Goal: Information Seeking & Learning: Learn about a topic

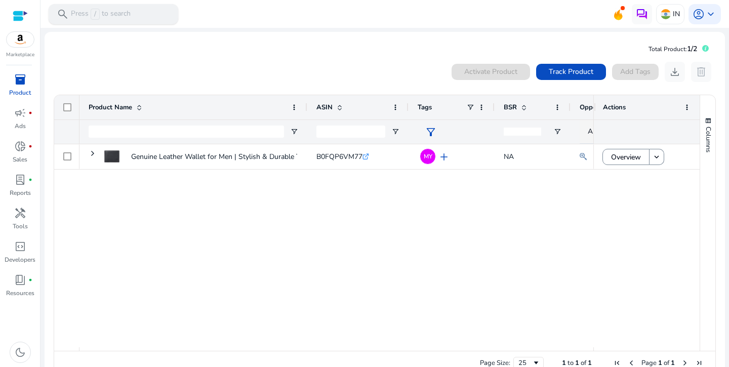
click at [94, 18] on span "/" at bounding box center [95, 14] width 9 height 11
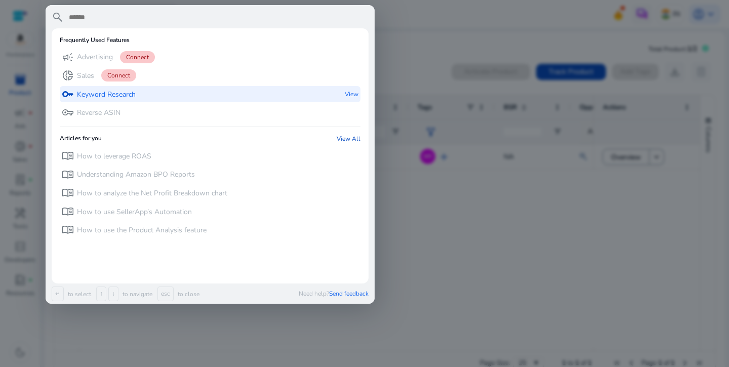
click at [132, 97] on p "Keyword Research" at bounding box center [106, 95] width 59 height 10
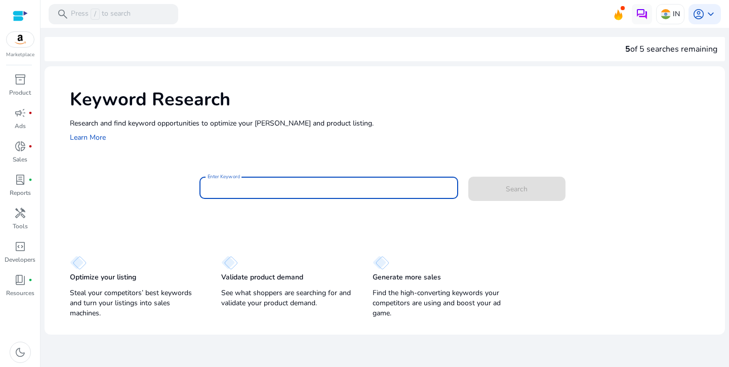
click at [245, 183] on input "Enter Keyword" at bounding box center [329, 187] width 242 height 11
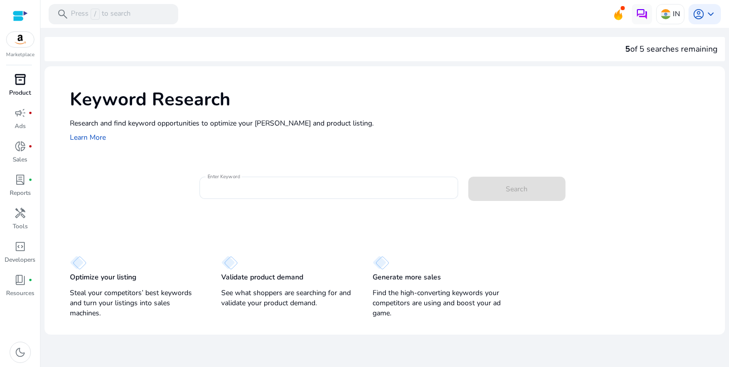
click at [14, 80] on span "inventory_2" at bounding box center [20, 79] width 12 height 12
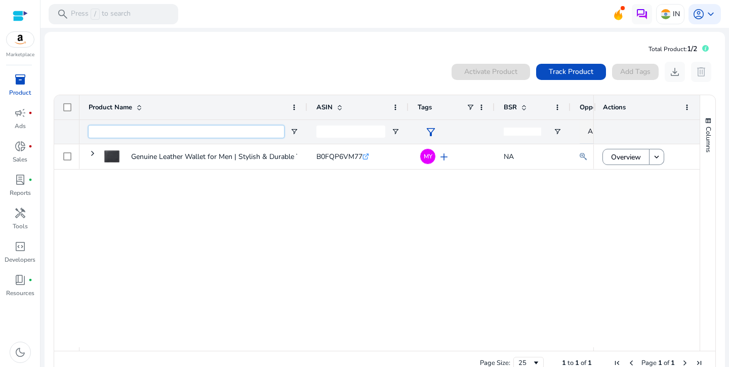
click at [138, 131] on input "Product Name Filter Input" at bounding box center [186, 132] width 195 height 12
paste input "**********"
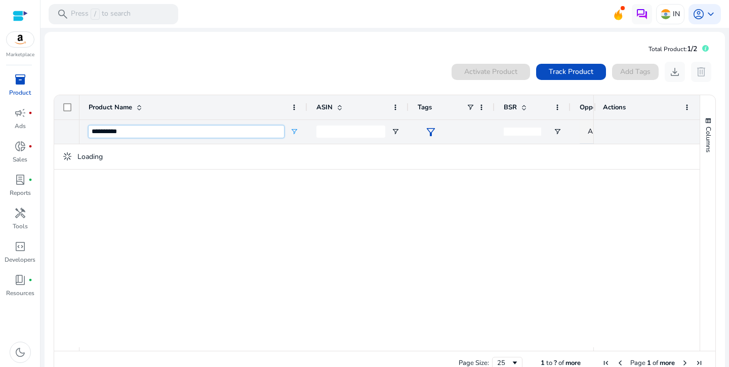
type input "**********"
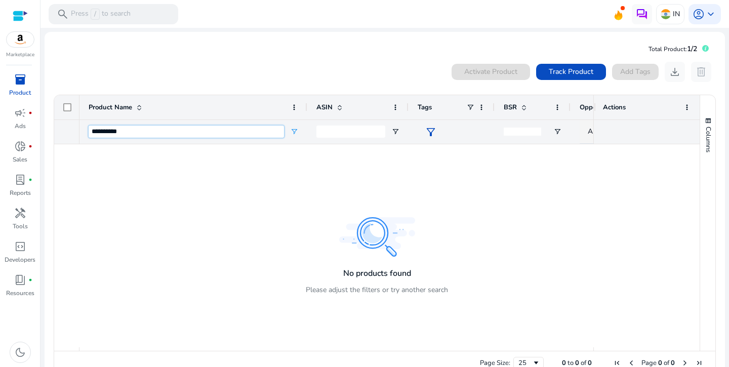
scroll to position [22, 0]
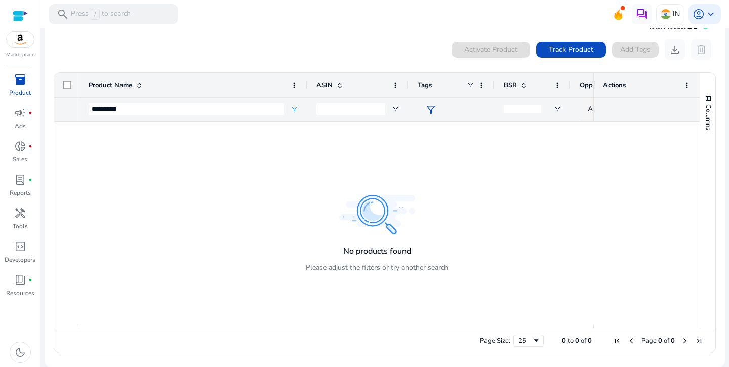
click at [23, 37] on img at bounding box center [20, 39] width 27 height 15
click at [28, 15] on div "Marketplace" at bounding box center [20, 29] width 40 height 59
click at [18, 17] on div at bounding box center [20, 16] width 15 height 12
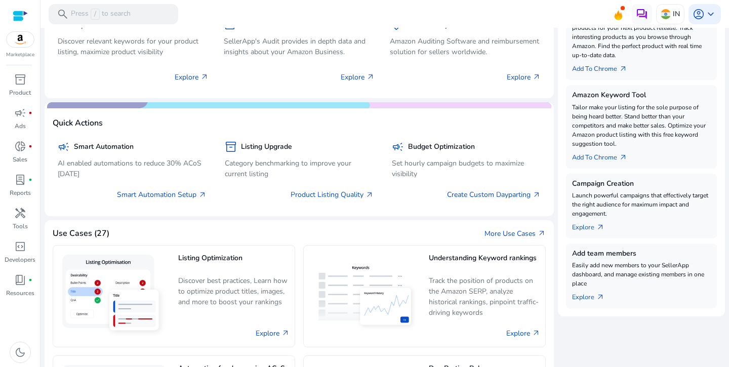
scroll to position [138, 0]
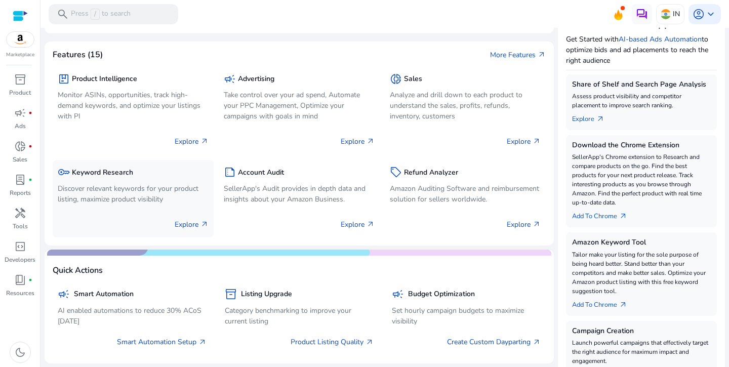
click at [186, 222] on p "Explore arrow_outward" at bounding box center [192, 224] width 34 height 11
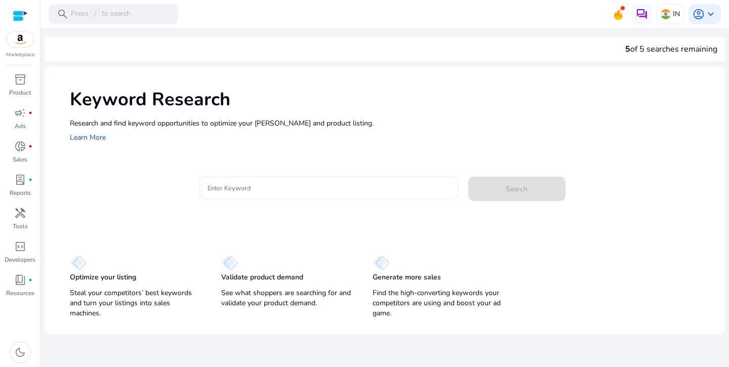
click at [274, 179] on div at bounding box center [329, 188] width 242 height 22
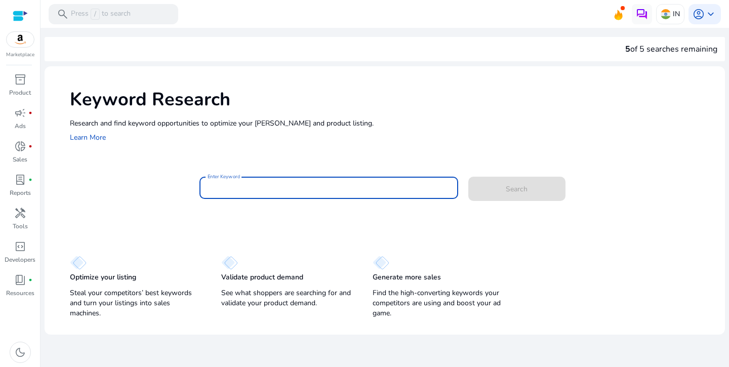
paste input "**********"
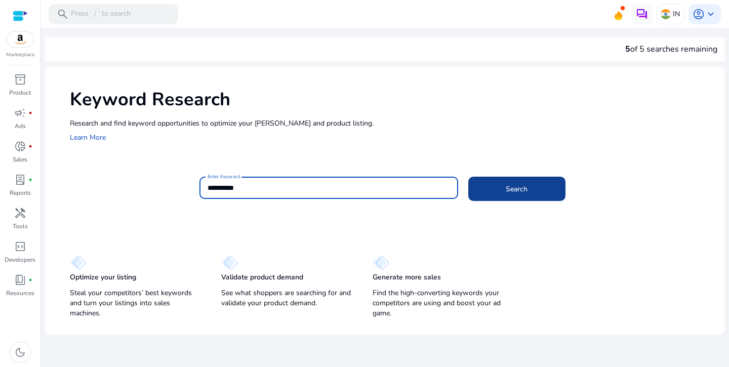
type input "**********"
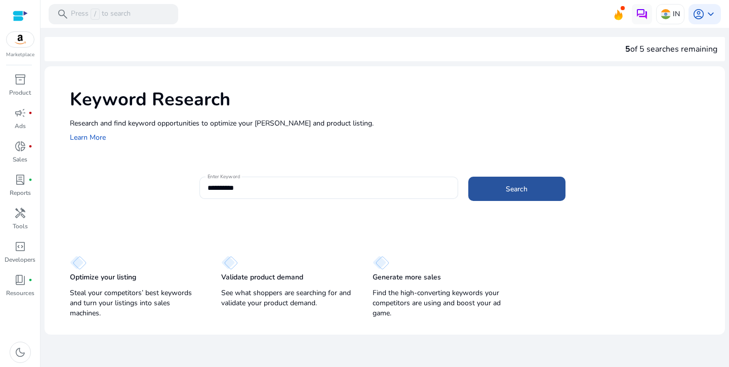
click at [508, 191] on span "Search" at bounding box center [517, 189] width 22 height 11
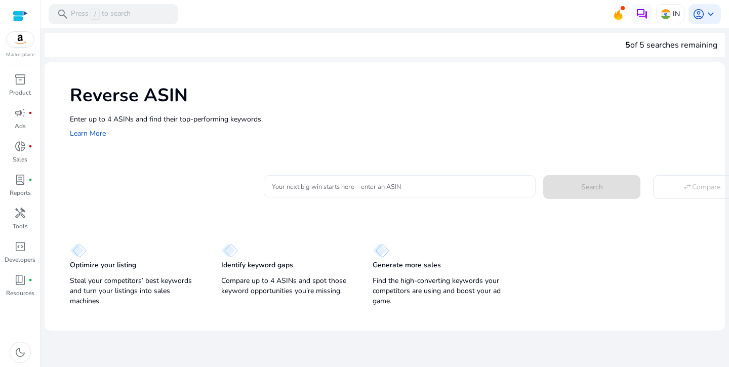
click at [347, 180] on div at bounding box center [400, 186] width 256 height 22
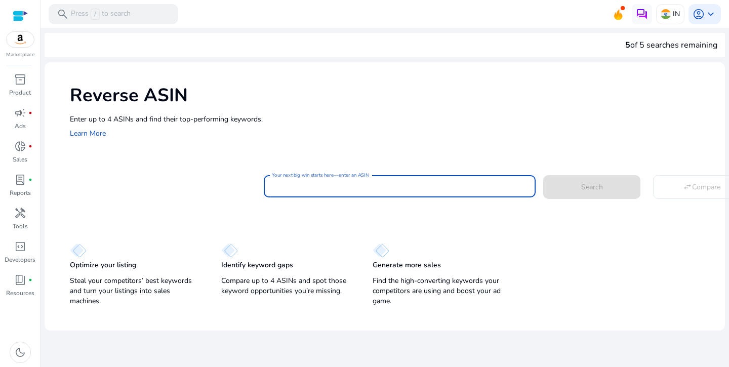
paste input "**********"
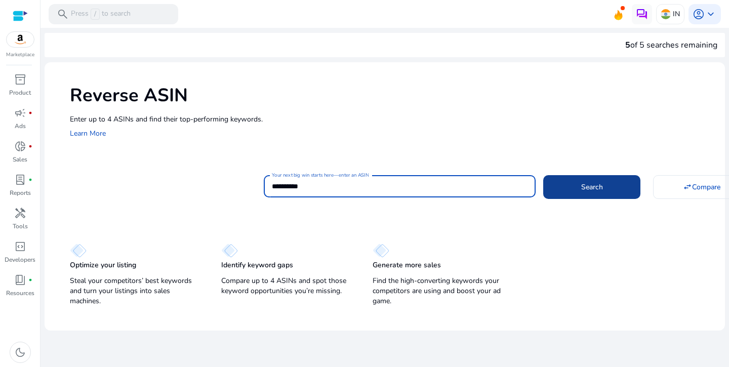
type input "**********"
click at [593, 192] on span "Search" at bounding box center [592, 187] width 22 height 11
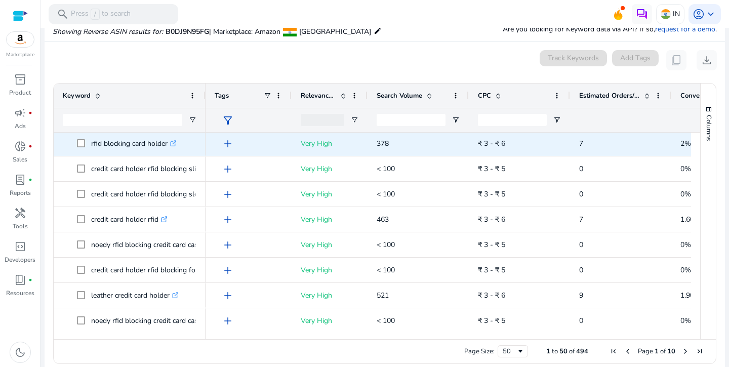
click at [132, 141] on p "rfid blocking card holder .st0{fill:#2c8af8}" at bounding box center [134, 143] width 86 height 21
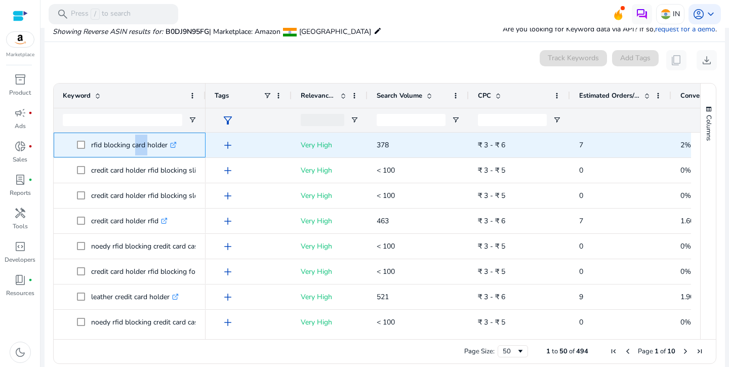
click at [132, 141] on p "rfid blocking card holder .st0{fill:#2c8af8}" at bounding box center [134, 145] width 86 height 21
click at [131, 143] on p "rfid blocking card holder .st0{fill:#2c8af8}" at bounding box center [134, 145] width 86 height 21
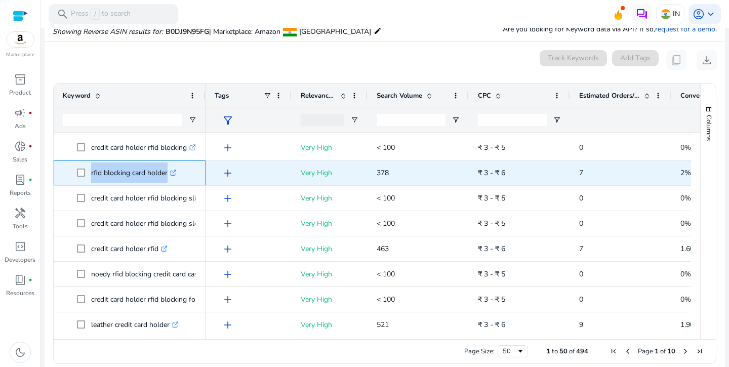
drag, startPoint x: 167, startPoint y: 146, endPoint x: 89, endPoint y: 173, distance: 82.1
click at [89, 173] on span "rfid blocking card holder .st0{fill:#2c8af8}" at bounding box center [136, 172] width 119 height 21
copy span "rfid blocking card holde"
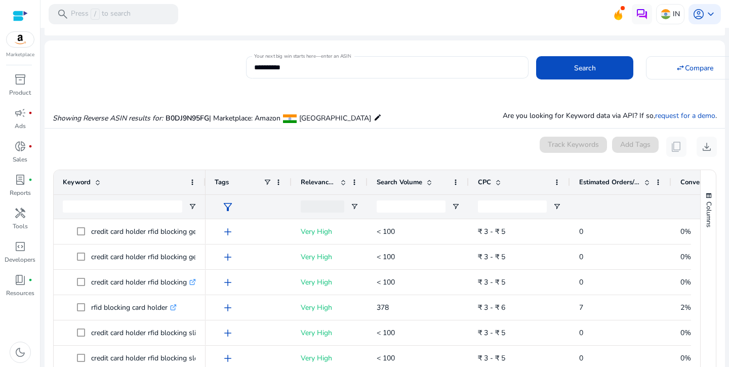
drag, startPoint x: 291, startPoint y: 181, endPoint x: 256, endPoint y: 191, distance: 35.7
click at [257, 191] on div "Tags" at bounding box center [248, 182] width 86 height 24
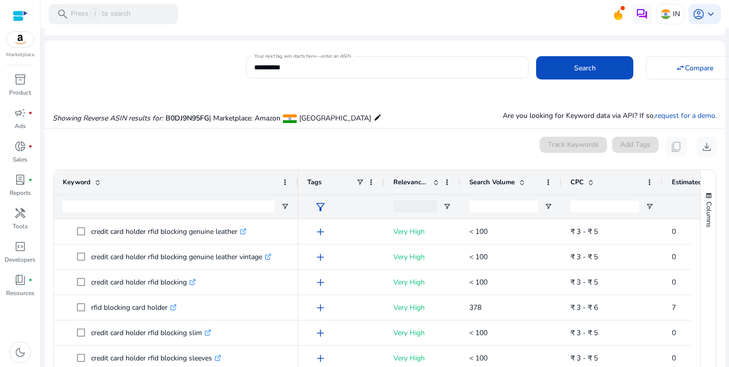
drag, startPoint x: 203, startPoint y: 179, endPoint x: 296, endPoint y: 178, distance: 92.6
click at [296, 178] on div at bounding box center [298, 182] width 4 height 24
drag, startPoint x: 383, startPoint y: 179, endPoint x: 335, endPoint y: 183, distance: 48.8
click at [335, 183] on div "Tags" at bounding box center [341, 182] width 86 height 24
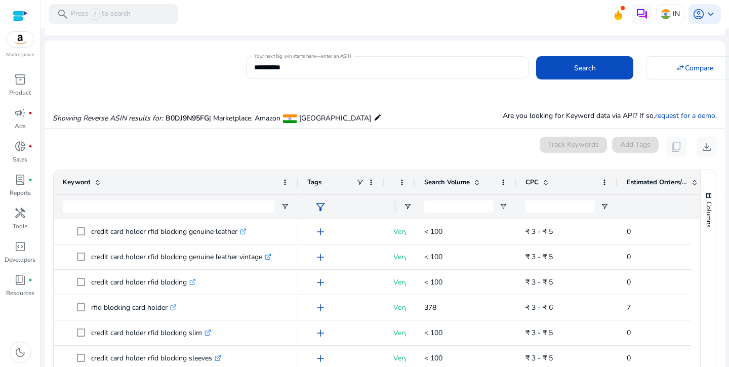
drag, startPoint x: 458, startPoint y: 178, endPoint x: 413, endPoint y: 185, distance: 45.7
click at [413, 185] on div at bounding box center [415, 182] width 4 height 24
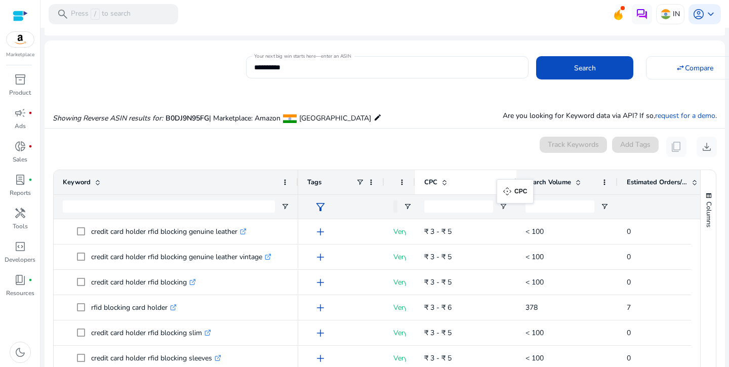
drag, startPoint x: 516, startPoint y: 178, endPoint x: 504, endPoint y: 185, distance: 14.1
drag, startPoint x: 484, startPoint y: 188, endPoint x: 516, endPoint y: 185, distance: 32.0
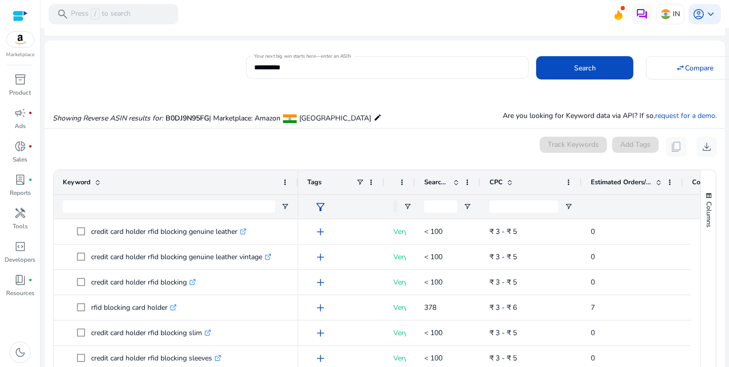
drag, startPoint x: 515, startPoint y: 182, endPoint x: 479, endPoint y: 196, distance: 38.6
click at [479, 196] on div "Tags Relevance Score Search Volume CPC" at bounding box center [545, 194] width 495 height 49
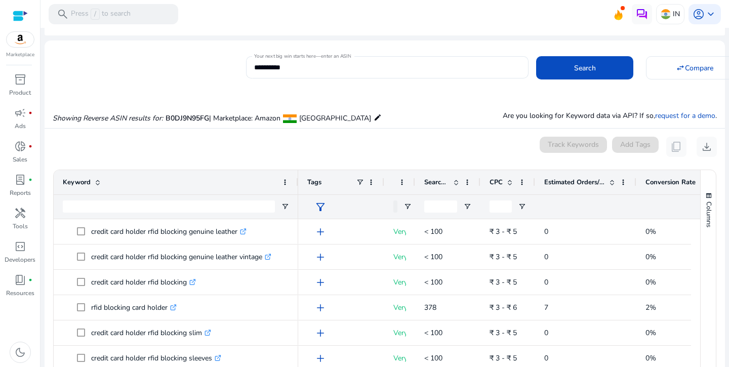
drag, startPoint x: 579, startPoint y: 183, endPoint x: 532, endPoint y: 199, distance: 49.5
click at [532, 199] on div "Tags Relevance Score Search Volume CPC" at bounding box center [522, 194] width 448 height 49
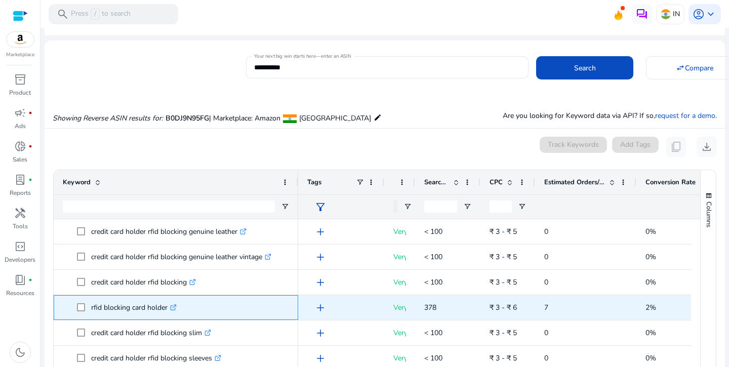
click at [126, 305] on p "rfid blocking card holder .st0{fill:#2c8af8}" at bounding box center [134, 307] width 86 height 21
click at [127, 305] on p "rfid blocking card holder .st0{fill:#2c8af8}" at bounding box center [134, 307] width 86 height 21
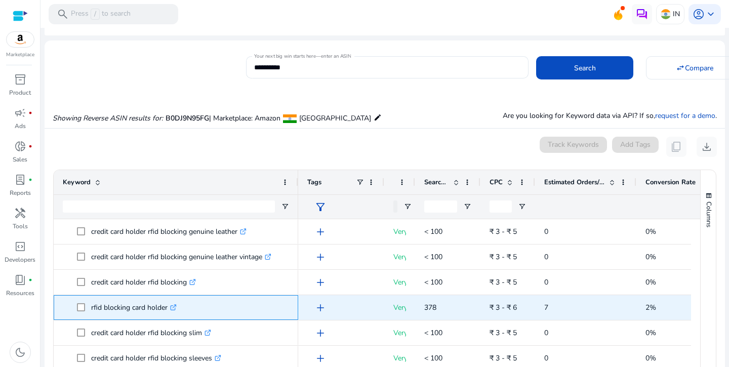
click at [109, 314] on p "rfid blocking card holder .st0{fill:#2c8af8}" at bounding box center [134, 307] width 86 height 21
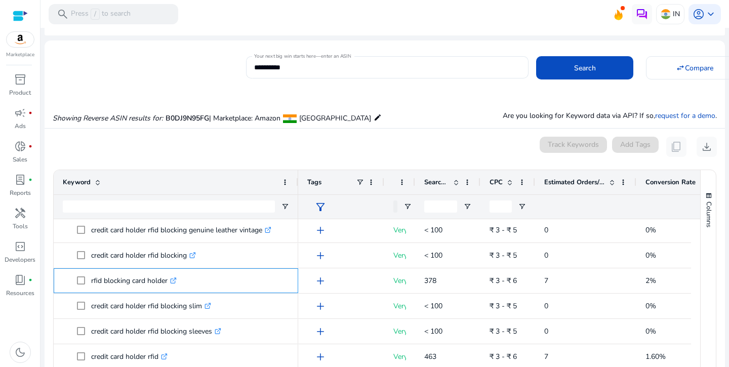
scroll to position [148, 0]
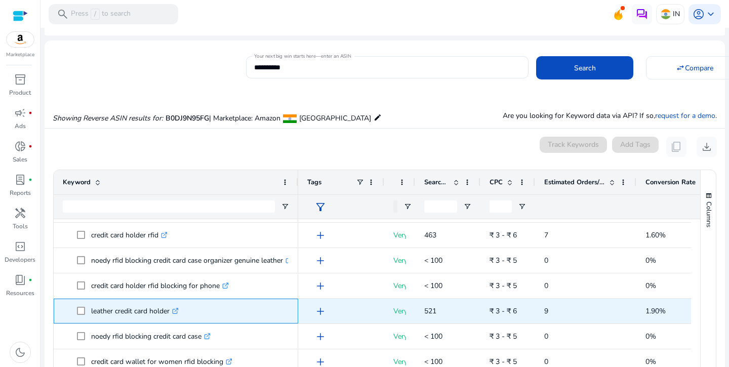
click at [130, 306] on p "leather credit card holder .st0{fill:#2c8af8}" at bounding box center [135, 311] width 88 height 21
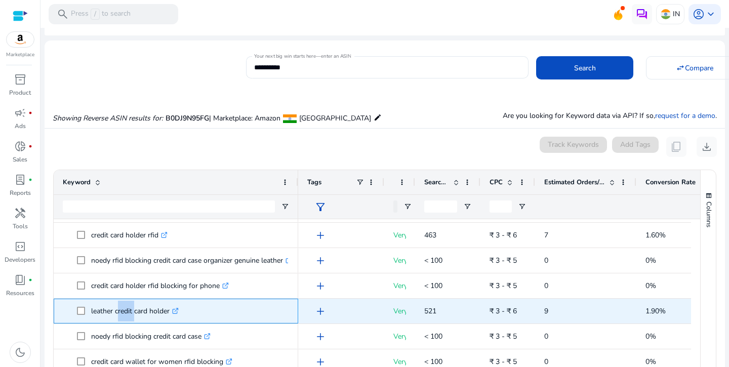
click at [130, 306] on p "leather credit card holder .st0{fill:#2c8af8}" at bounding box center [135, 311] width 88 height 21
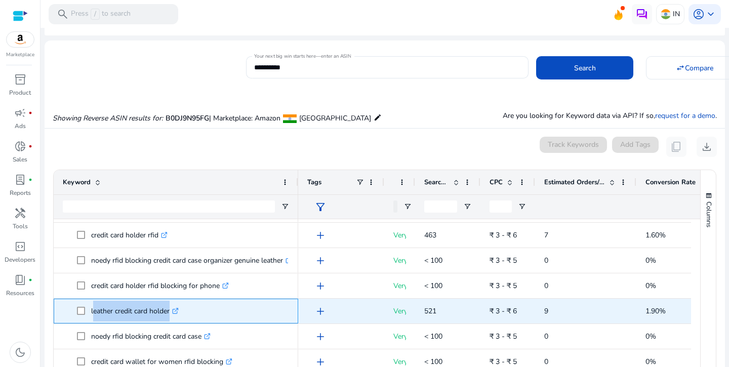
click at [130, 306] on p "leather credit card holder .st0{fill:#2c8af8}" at bounding box center [135, 311] width 88 height 21
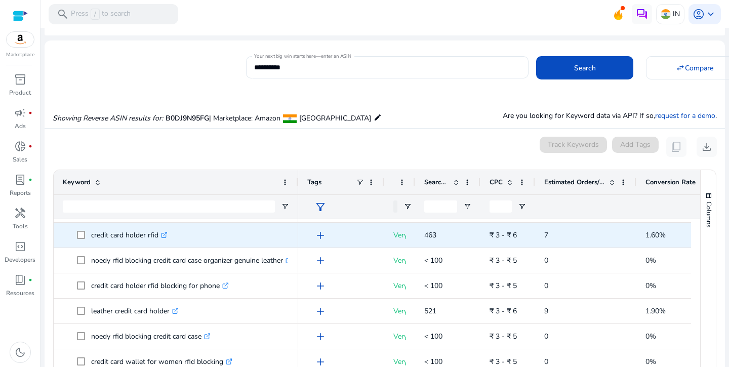
click at [127, 234] on p "credit card holder rfid .st0{fill:#2c8af8}" at bounding box center [129, 235] width 76 height 21
copy span "credit card holder rfid .st0{fill:#2c8af8}"
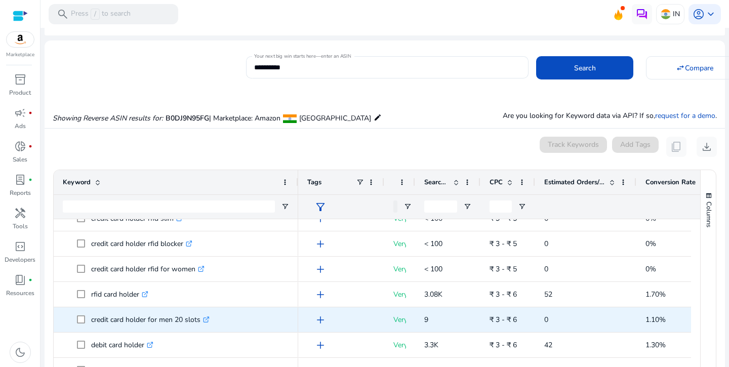
scroll to position [319, 0]
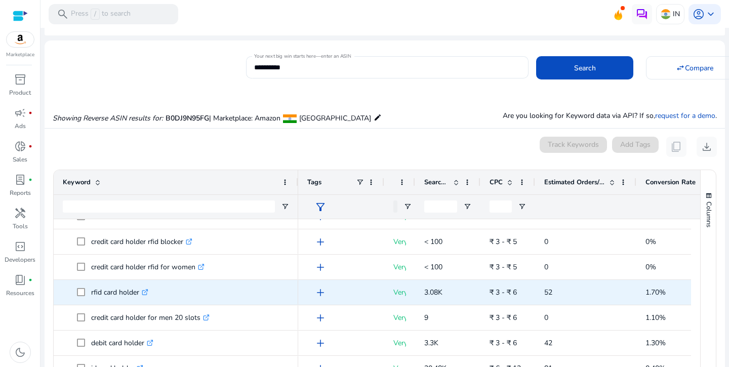
click at [108, 291] on p "rfid card holder .st0{fill:#2c8af8}" at bounding box center [119, 292] width 57 height 21
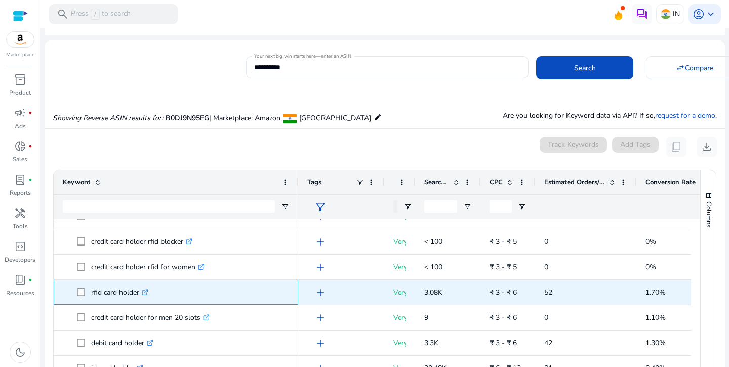
click at [108, 291] on p "rfid card holder .st0{fill:#2c8af8}" at bounding box center [119, 292] width 57 height 21
copy span "rfid card holder .st0{fill:#2c8af8}"
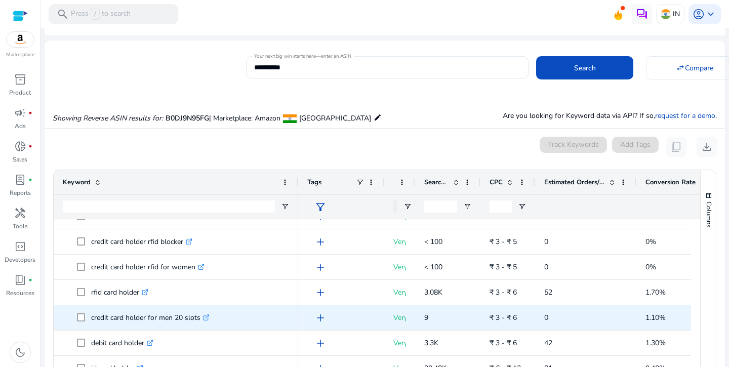
click at [120, 312] on p "credit card holder for men 20 slots .st0{fill:#2c8af8}" at bounding box center [150, 317] width 118 height 21
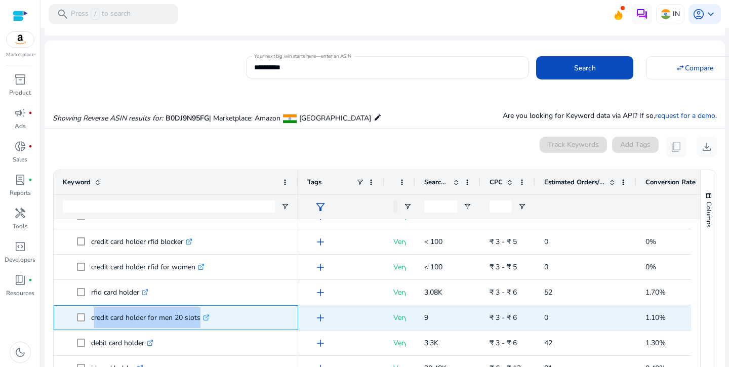
click at [120, 312] on p "credit card holder for men 20 slots .st0{fill:#2c8af8}" at bounding box center [150, 317] width 118 height 21
copy span "credit card holder for men 20 slots .st0{fill:#2c8af8}"
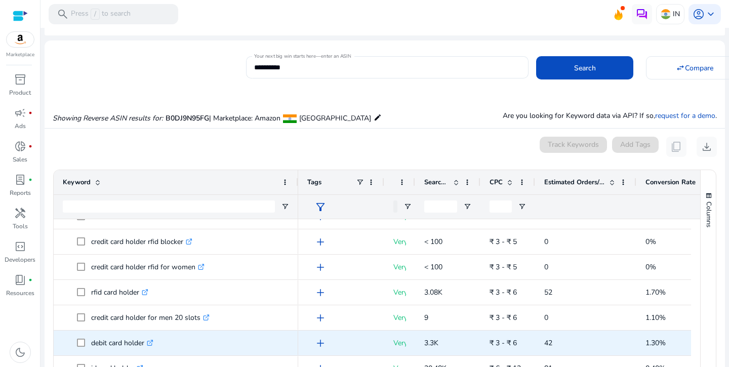
click at [127, 343] on p "debit card holder .st0{fill:#2c8af8}" at bounding box center [122, 343] width 62 height 21
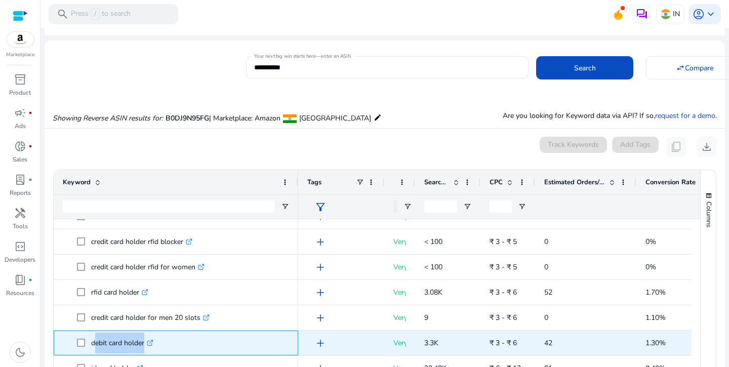
click at [127, 343] on p "debit card holder .st0{fill:#2c8af8}" at bounding box center [122, 343] width 62 height 21
copy span "debit card holder .st0{fill:#2c8af8}"
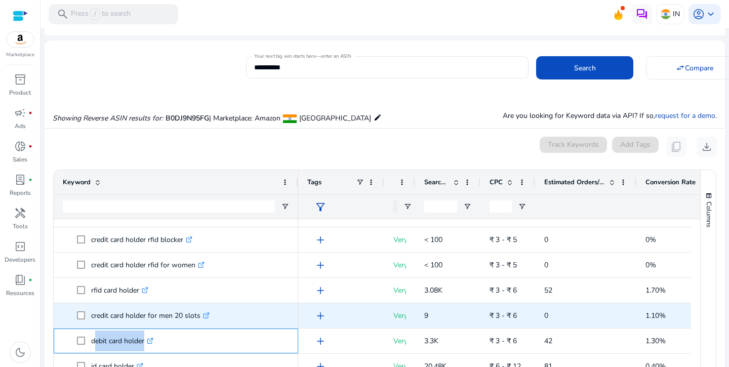
scroll to position [323, 0]
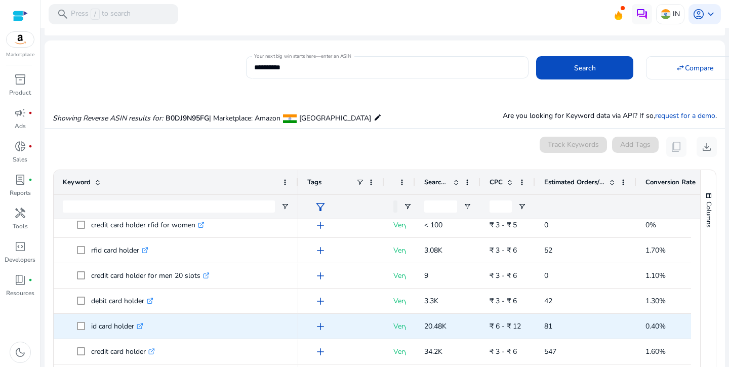
click at [109, 325] on p "id card holder .st0{fill:#2c8af8}" at bounding box center [117, 326] width 52 height 21
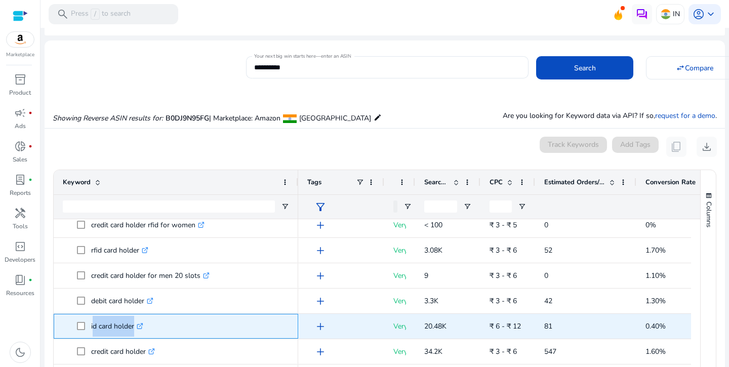
click at [109, 325] on p "id card holder .st0{fill:#2c8af8}" at bounding box center [117, 326] width 52 height 21
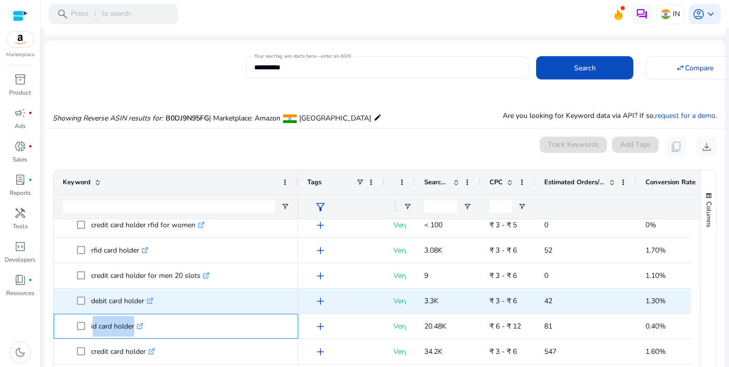
copy span "id card holder .st0{fill:#2c8af8}"
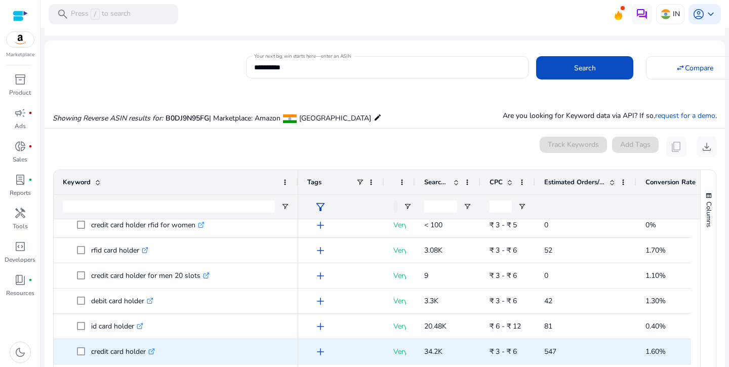
click at [127, 351] on p "credit card holder .st0{fill:#2c8af8}" at bounding box center [123, 351] width 64 height 21
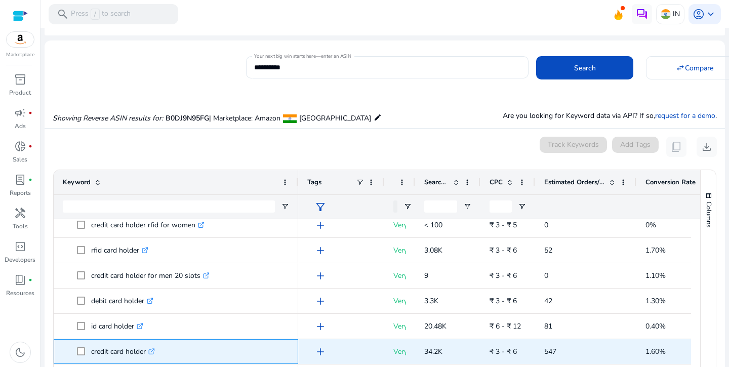
click at [126, 351] on p "credit card holder .st0{fill:#2c8af8}" at bounding box center [123, 351] width 64 height 21
copy span "credit card holder .st0{fill:#2c8af8}"
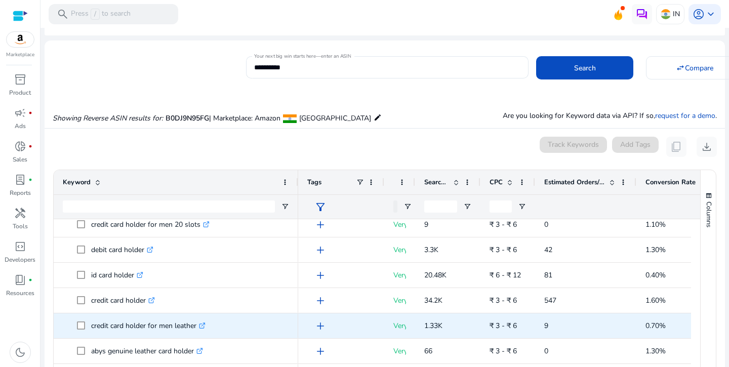
click at [126, 328] on p "credit card holder for men leather .st0{fill:#2c8af8}" at bounding box center [148, 325] width 114 height 21
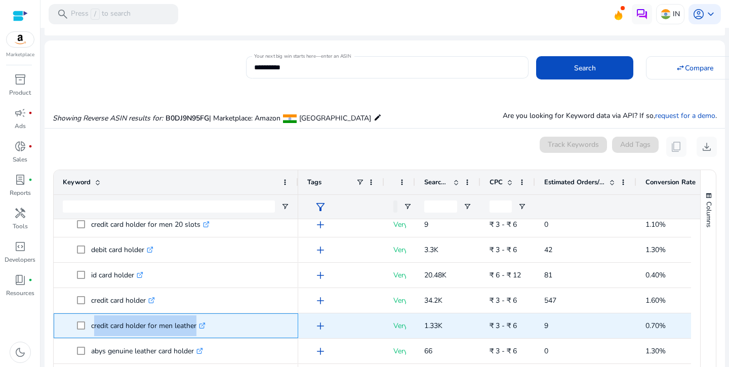
click at [126, 329] on p "credit card holder for men leather .st0{fill:#2c8af8}" at bounding box center [148, 325] width 114 height 21
copy span "credit card holder for men leather .st0{fill:#2c8af8}"
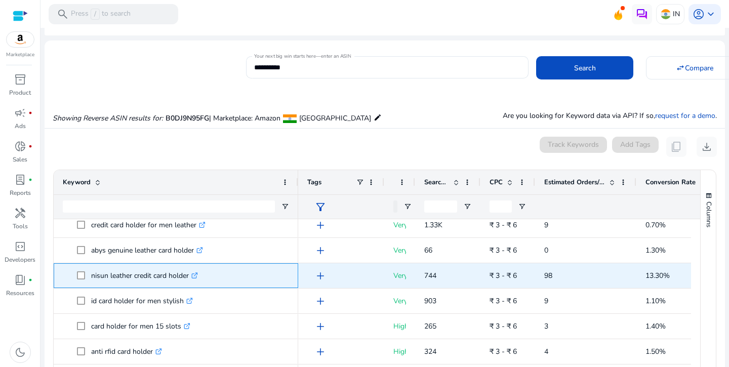
click at [143, 278] on p "nisun leather credit card holder .st0{fill:#2c8af8}" at bounding box center [144, 275] width 107 height 21
copy span "nisun leather credit card holder .st0{fill:#2c8af8}"
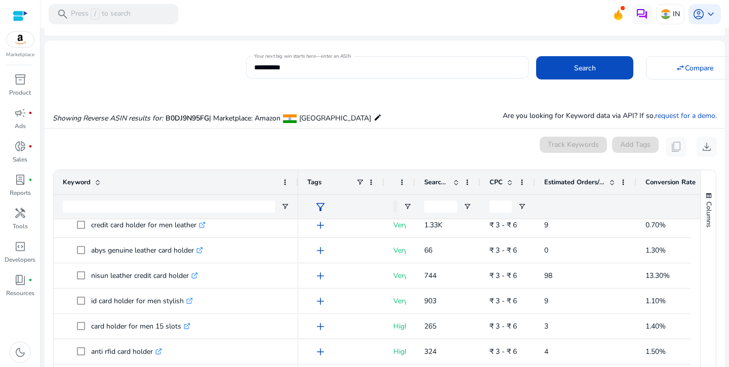
click at [155, 2] on mat-toolbar "search Press / to search IN account_circle keyboard_arrow_down" at bounding box center [384, 14] width 688 height 28
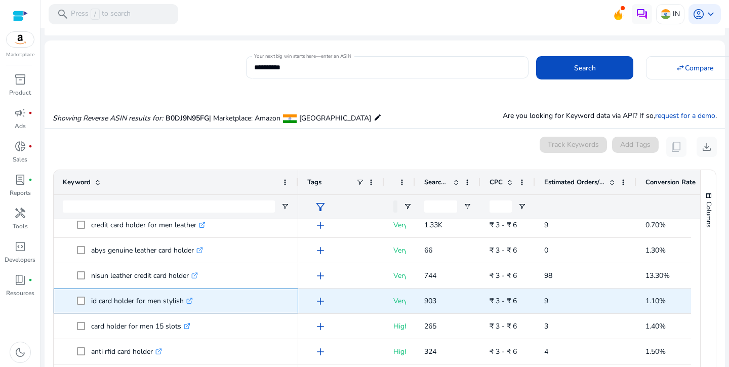
click at [122, 310] on p "id card holder for men stylish .st0{fill:#2c8af8}" at bounding box center [142, 301] width 102 height 21
click at [122, 303] on p "id card holder for men stylish .st0{fill:#2c8af8}" at bounding box center [142, 301] width 102 height 21
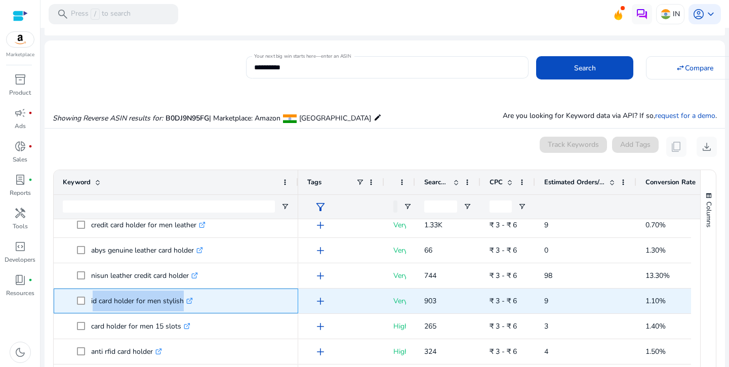
click at [122, 303] on p "id card holder for men stylish .st0{fill:#2c8af8}" at bounding box center [142, 301] width 102 height 21
copy span "id card holder for men stylish .st0{fill:#2c8af8}"
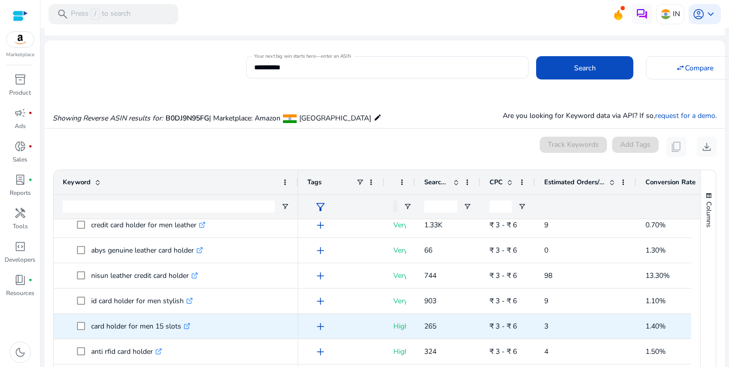
click at [125, 326] on p "card holder for men 15 slots .st0{fill:#2c8af8}" at bounding box center [140, 326] width 99 height 21
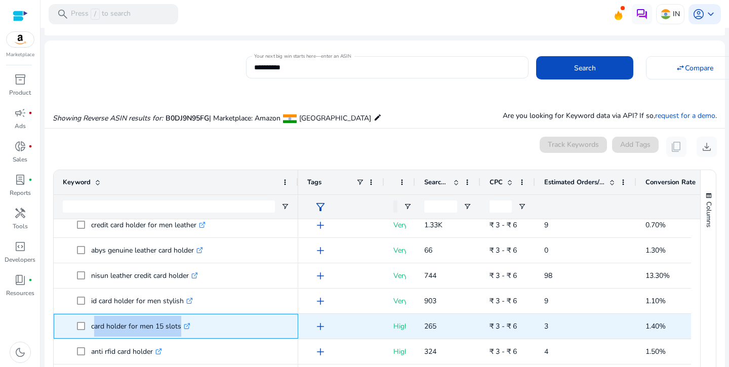
click at [125, 326] on p "card holder for men 15 slots .st0{fill:#2c8af8}" at bounding box center [140, 326] width 99 height 21
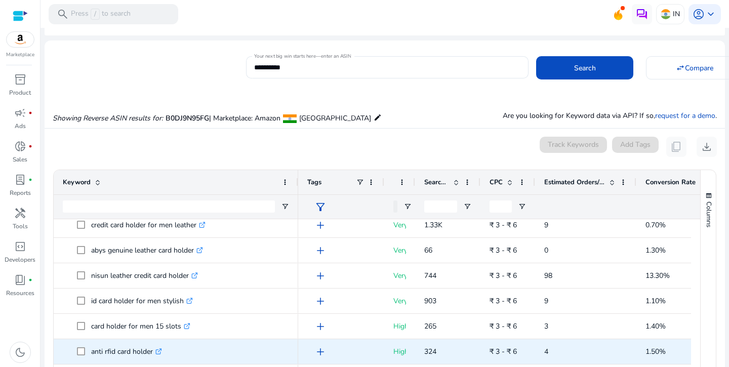
click at [125, 352] on p "anti rfid card holder .st0{fill:#2c8af8}" at bounding box center [126, 351] width 71 height 21
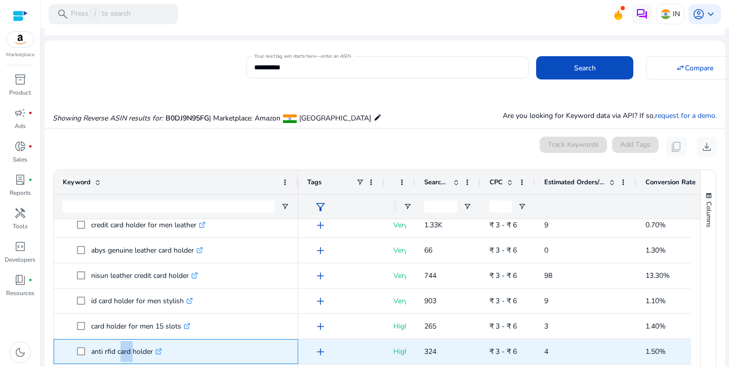
click at [125, 352] on p "anti rfid card holder .st0{fill:#2c8af8}" at bounding box center [126, 351] width 71 height 21
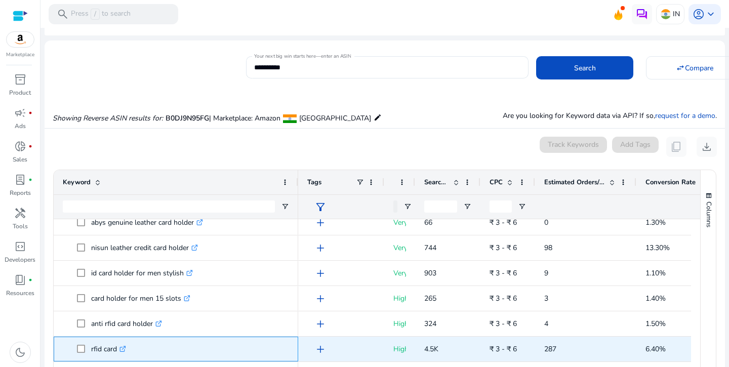
click at [96, 348] on p "rfid card .st0{fill:#2c8af8}" at bounding box center [108, 349] width 35 height 21
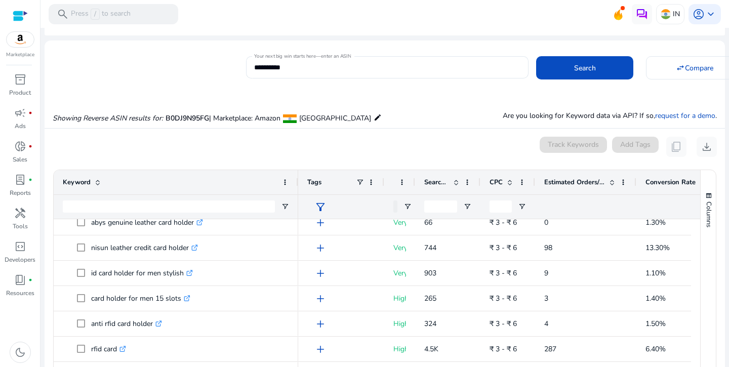
click at [187, 2] on mat-toolbar "search Press / to search IN account_circle keyboard_arrow_down" at bounding box center [384, 14] width 688 height 28
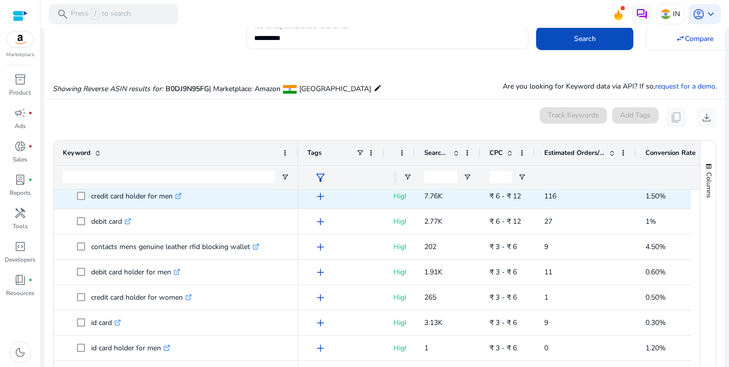
click at [133, 190] on div "credit card holder for men .st0{fill:#2c8af8}" at bounding box center [176, 196] width 226 height 24
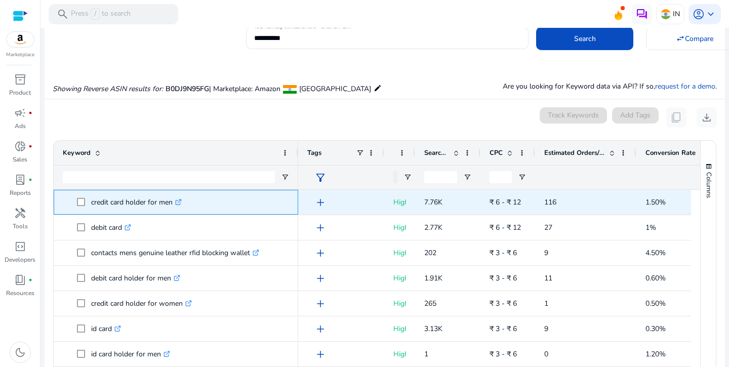
click at [131, 196] on p "credit card holder for men .st0{fill:#2c8af8}" at bounding box center [136, 202] width 91 height 21
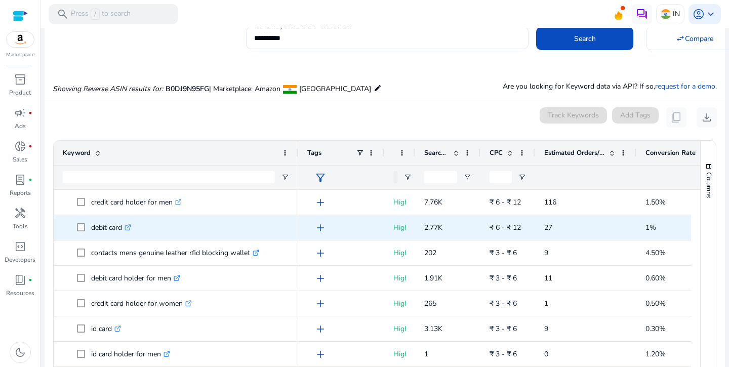
click at [115, 224] on p "debit card .st0{fill:#2c8af8}" at bounding box center [111, 227] width 40 height 21
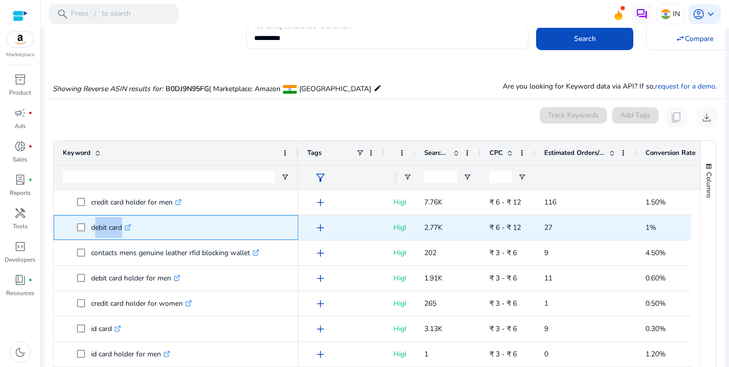
click at [115, 224] on p "debit card .st0{fill:#2c8af8}" at bounding box center [111, 227] width 40 height 21
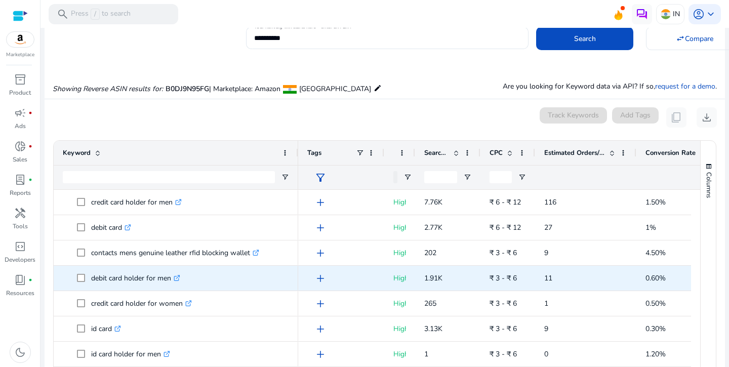
click at [142, 279] on p "debit card holder for men .st0{fill:#2c8af8}" at bounding box center [135, 278] width 89 height 21
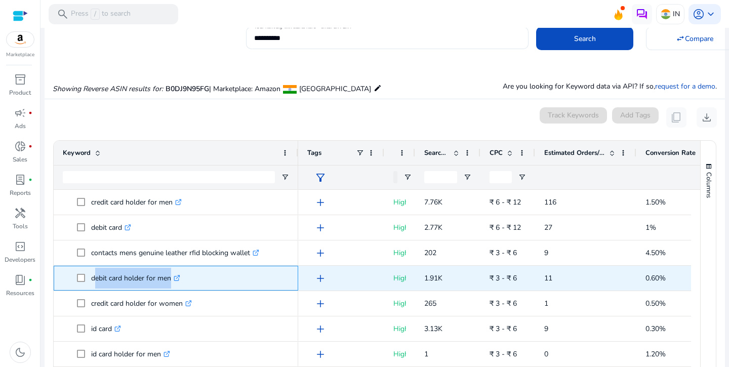
click at [142, 279] on p "debit card holder for men .st0{fill:#2c8af8}" at bounding box center [135, 278] width 89 height 21
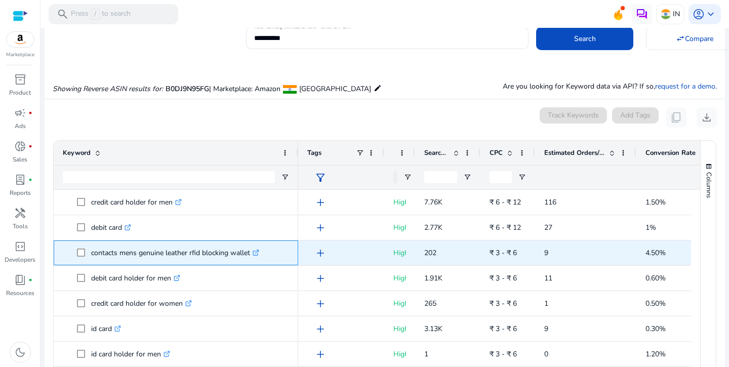
click at [148, 254] on p "contacts mens genuine leather rfid blocking wallet .st0{fill:#2c8af8}" at bounding box center [175, 252] width 168 height 21
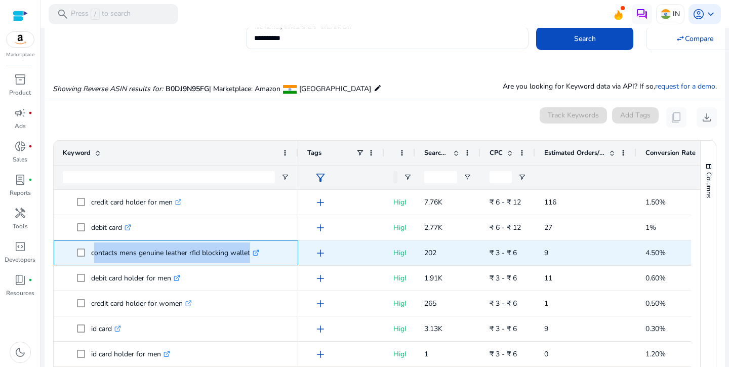
click at [148, 254] on p "contacts mens genuine leather rfid blocking wallet .st0{fill:#2c8af8}" at bounding box center [175, 252] width 168 height 21
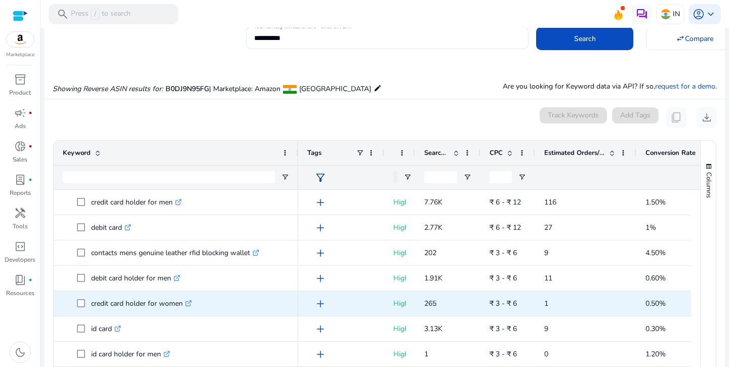
click at [134, 303] on p "credit card holder for women .st0{fill:#2c8af8}" at bounding box center [141, 303] width 101 height 21
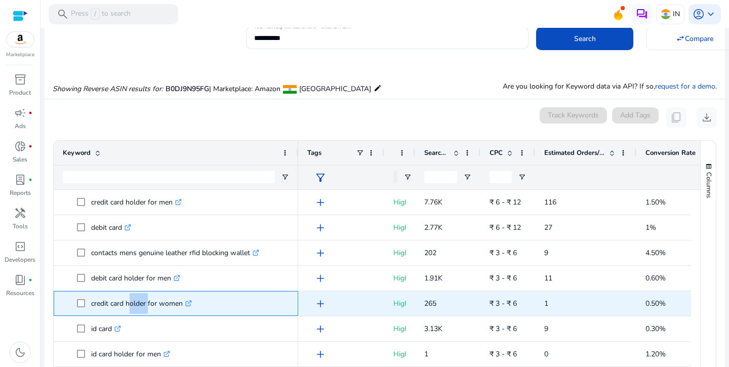
click at [134, 303] on p "credit card holder for women .st0{fill:#2c8af8}" at bounding box center [141, 303] width 101 height 21
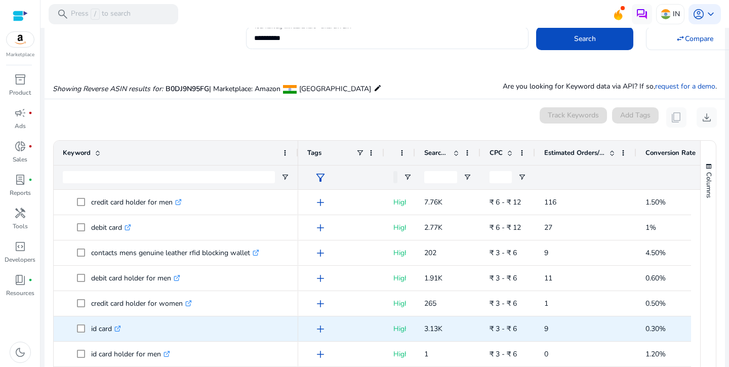
click at [91, 331] on span at bounding box center [84, 328] width 14 height 21
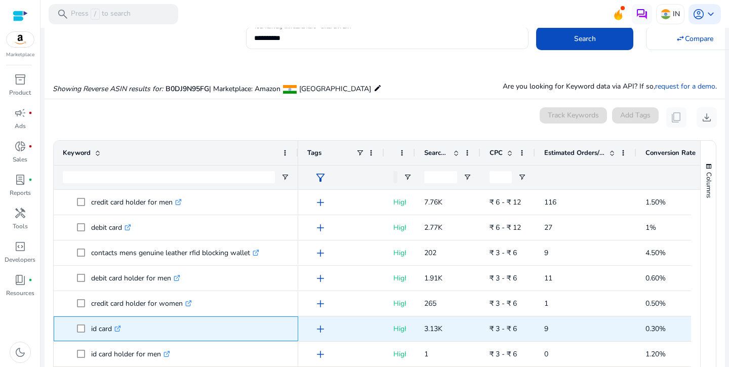
click at [91, 331] on span at bounding box center [84, 328] width 14 height 21
click at [110, 323] on p "id card .st0{fill:#2c8af8}" at bounding box center [106, 328] width 30 height 21
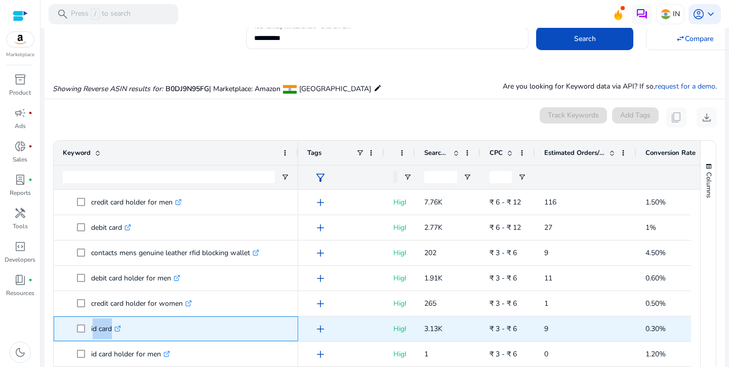
click at [110, 323] on p "id card .st0{fill:#2c8af8}" at bounding box center [106, 328] width 30 height 21
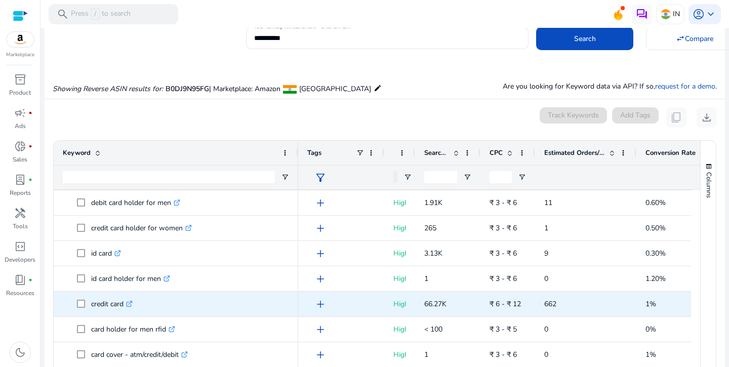
click at [113, 304] on p "credit card .st0{fill:#2c8af8}" at bounding box center [112, 304] width 42 height 21
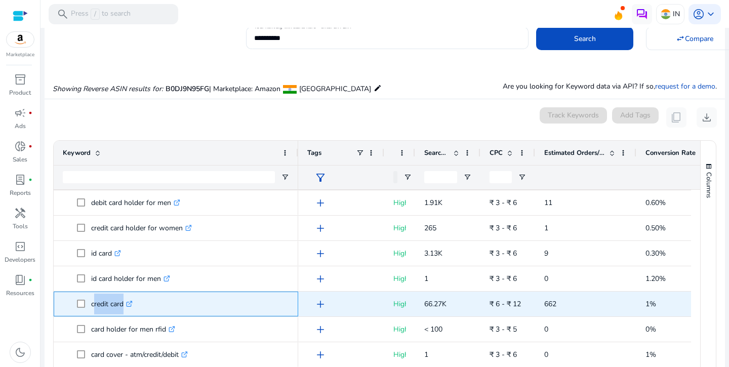
click at [113, 304] on p "credit card .st0{fill:#2c8af8}" at bounding box center [112, 304] width 42 height 21
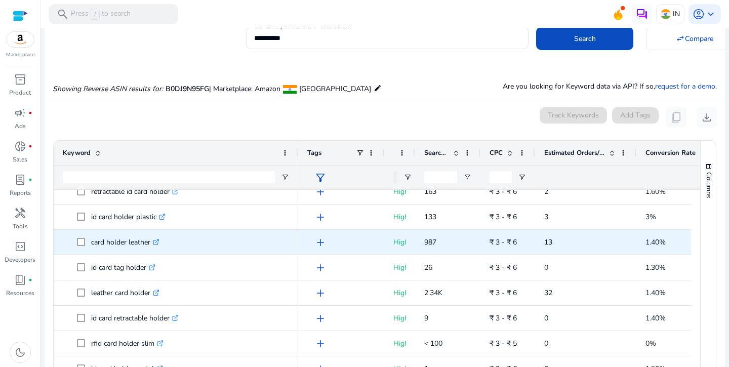
click at [116, 243] on p "card holder leather .st0{fill:#2c8af8}" at bounding box center [125, 242] width 68 height 21
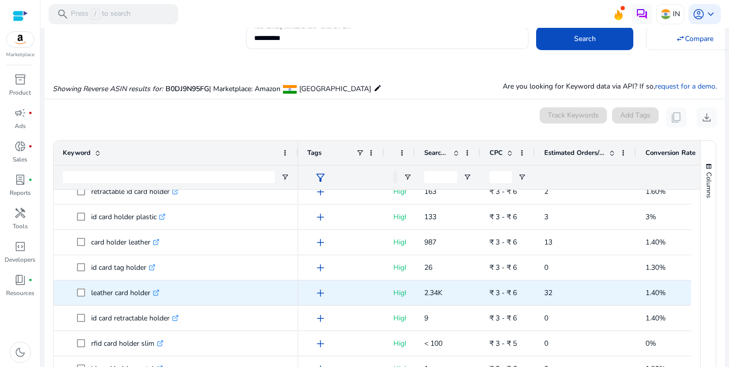
click at [124, 290] on p "leather card holder .st0{fill:#2c8af8}" at bounding box center [125, 292] width 68 height 21
